Goal: Information Seeking & Learning: Learn about a topic

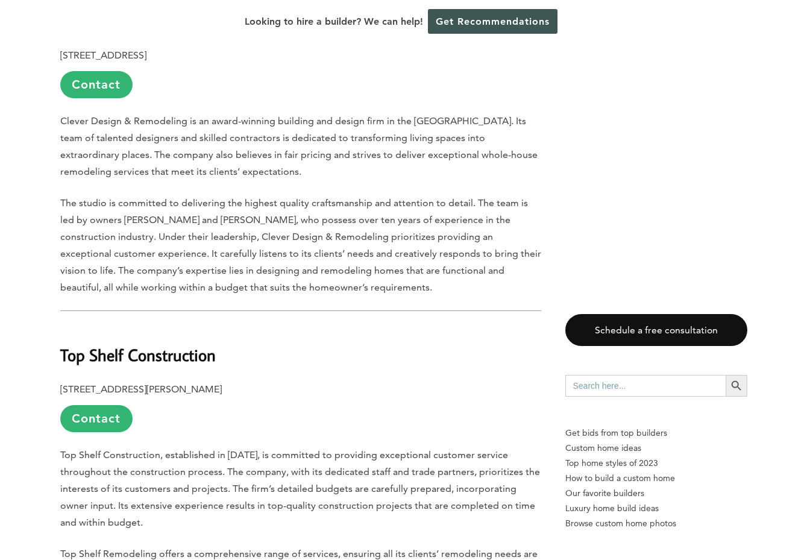
scroll to position [2104, 0]
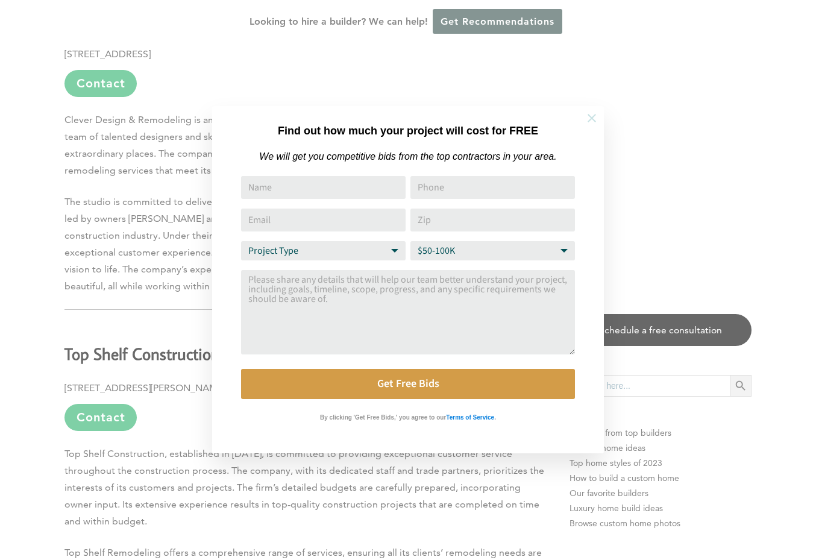
click at [594, 114] on icon at bounding box center [591, 117] width 13 height 13
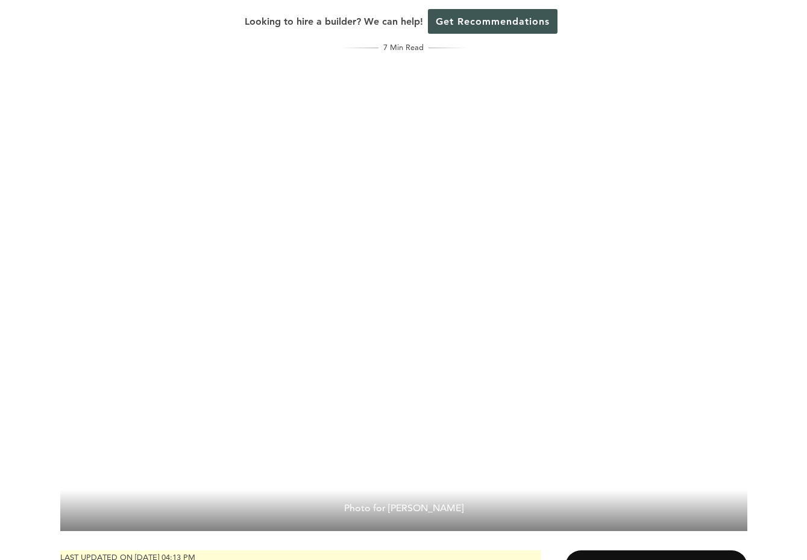
scroll to position [0, 0]
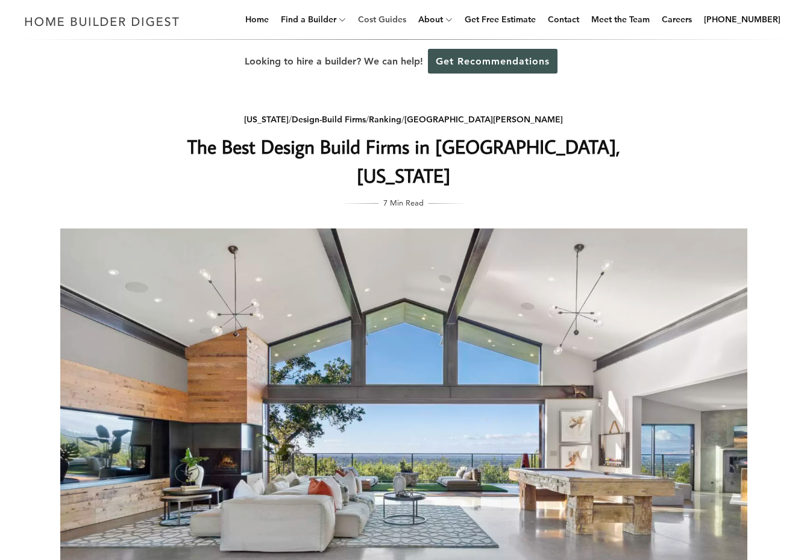
click at [401, 13] on link "Cost Guides" at bounding box center [382, 19] width 58 height 39
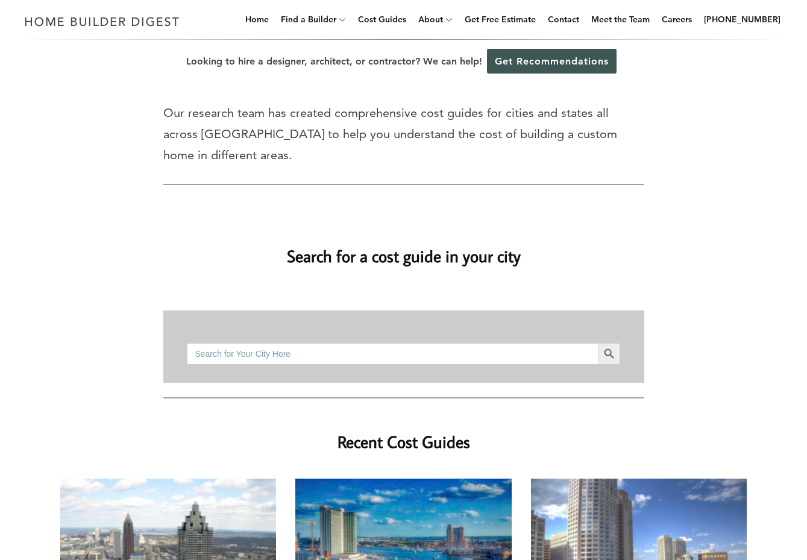
click at [341, 343] on input "Search for:" at bounding box center [392, 354] width 411 height 22
type input "san jose, ca"
click at [598, 343] on button "Search Button" at bounding box center [609, 354] width 22 height 22
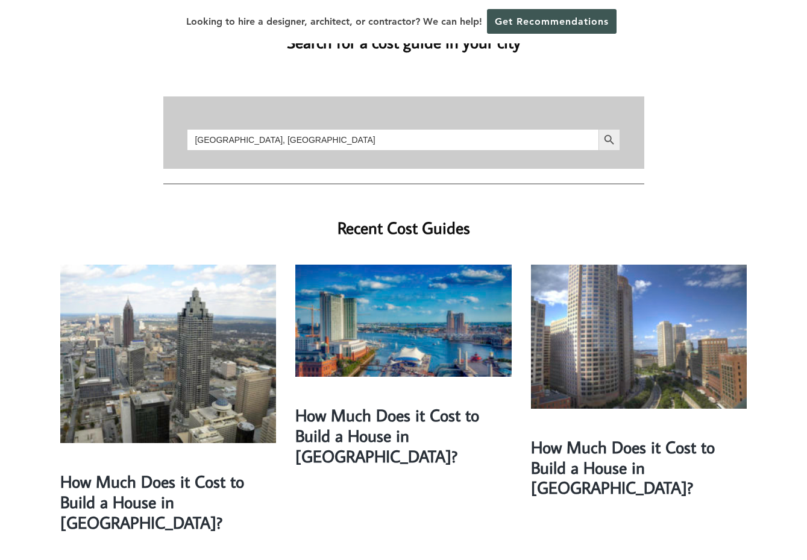
scroll to position [171, 0]
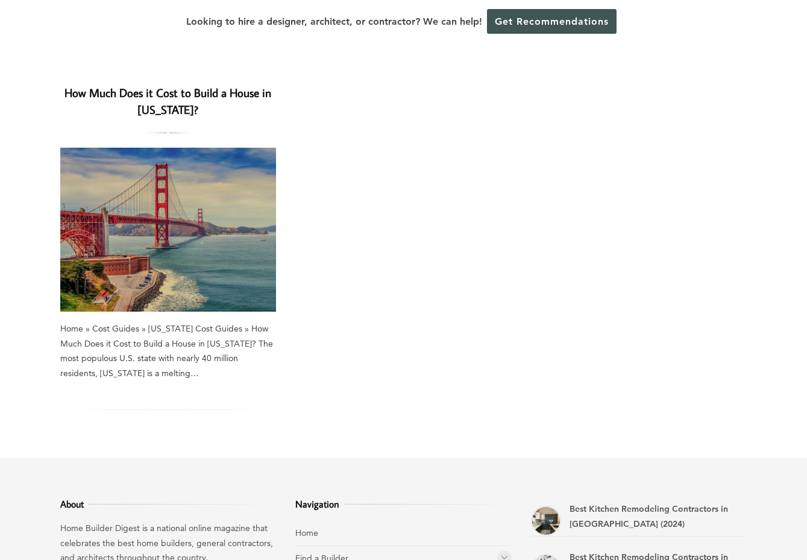
scroll to position [92, 0]
click at [202, 250] on img at bounding box center [168, 229] width 216 height 164
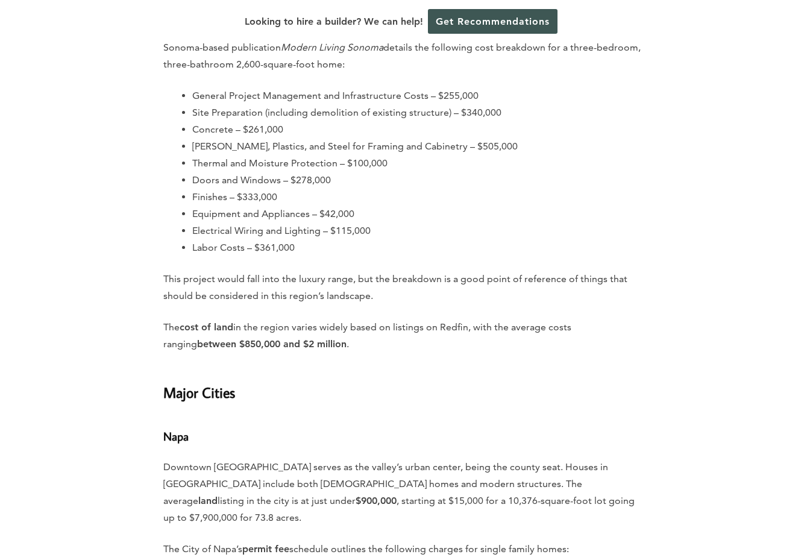
scroll to position [4086, 0]
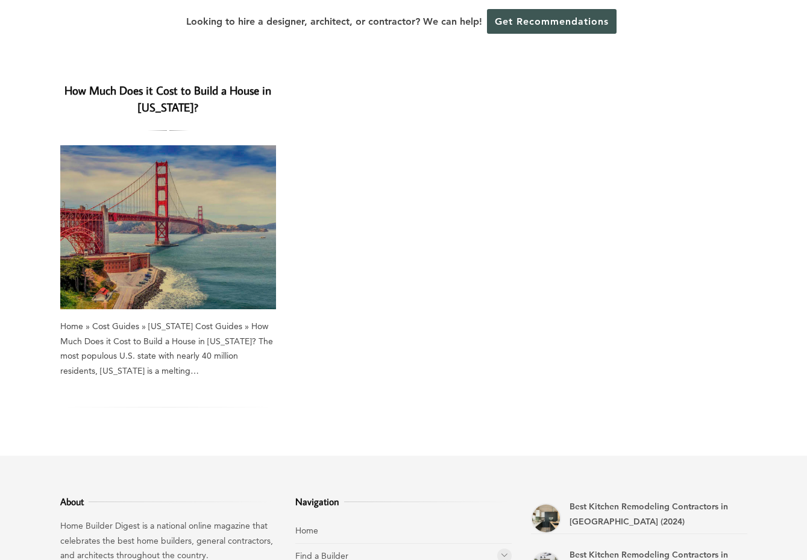
scroll to position [92, 0]
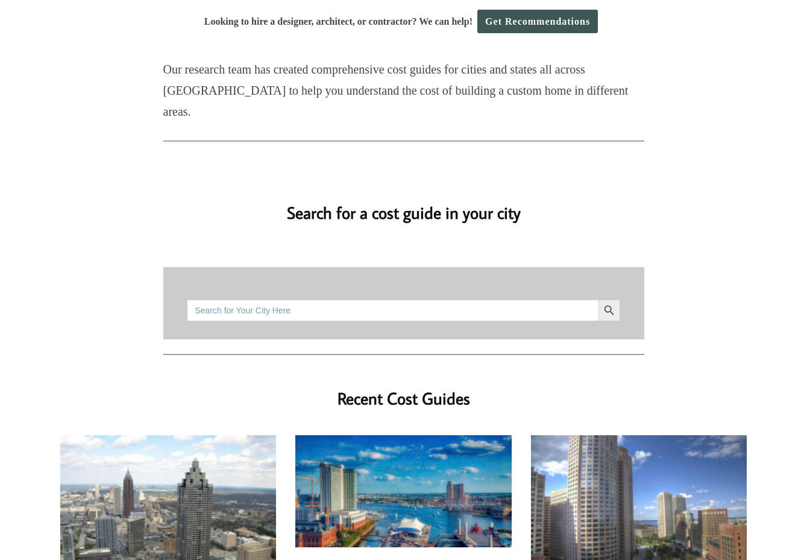
scroll to position [196, 0]
